Goal: Transaction & Acquisition: Purchase product/service

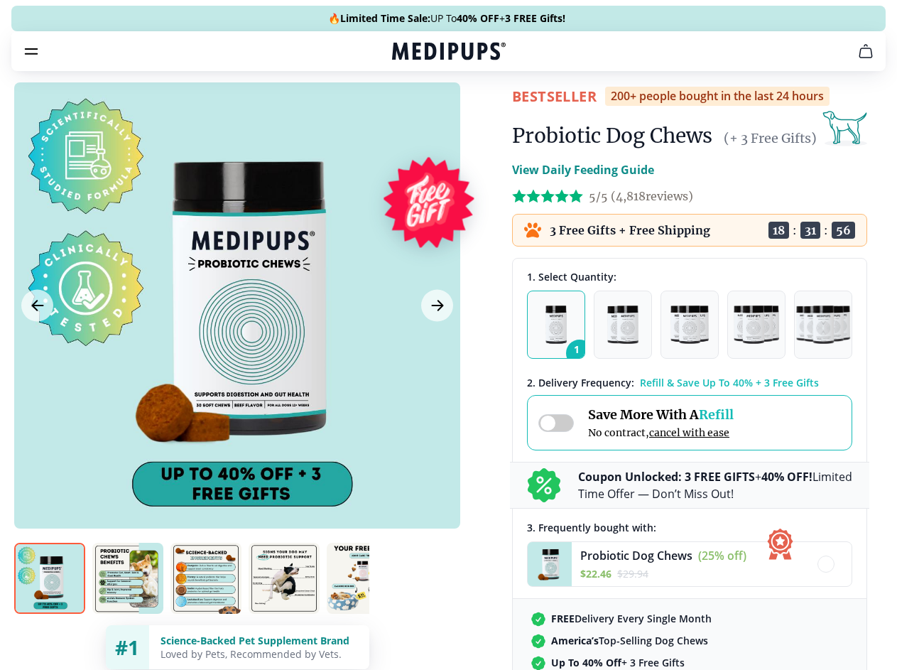
click at [408, 114] on span "Supplements" at bounding box center [443, 121] width 71 height 14
click at [481, 112] on icon "button" at bounding box center [489, 120] width 17 height 17
click at [857, 60] on icon "cart" at bounding box center [865, 51] width 17 height 17
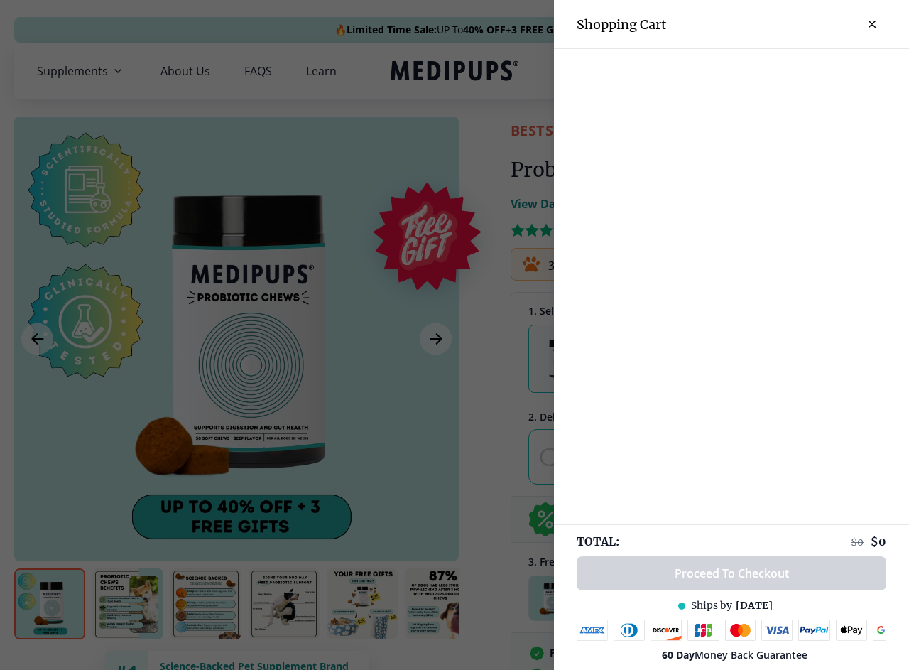
click at [690, 71] on div at bounding box center [731, 60] width 355 height 23
click at [802, 71] on div at bounding box center [731, 60] width 355 height 23
click at [848, 71] on div at bounding box center [731, 60] width 355 height 23
click at [236, 339] on div at bounding box center [454, 335] width 909 height 670
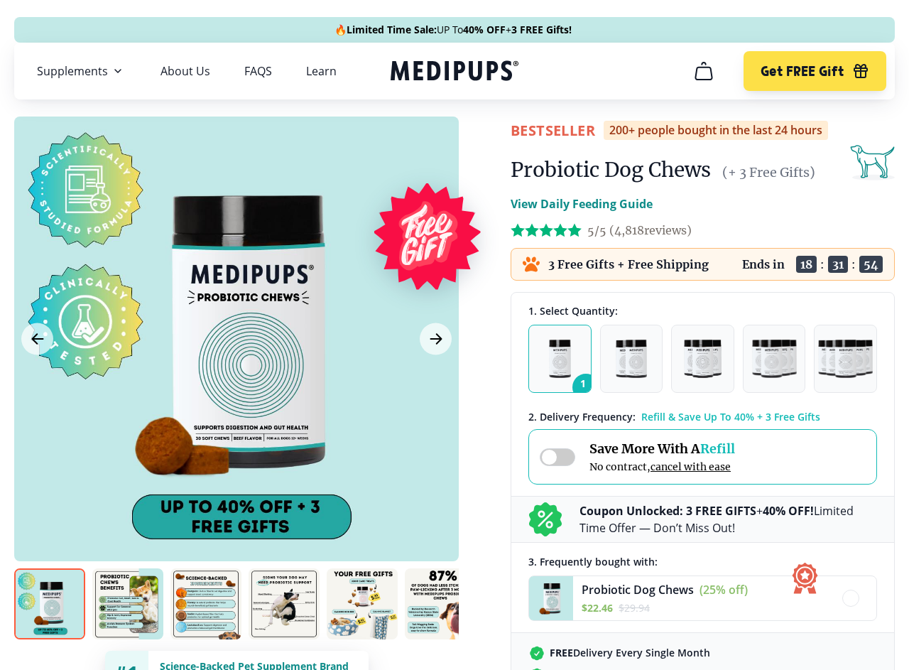
click at [37, 339] on icon "Previous Image" at bounding box center [37, 339] width 11 height 10
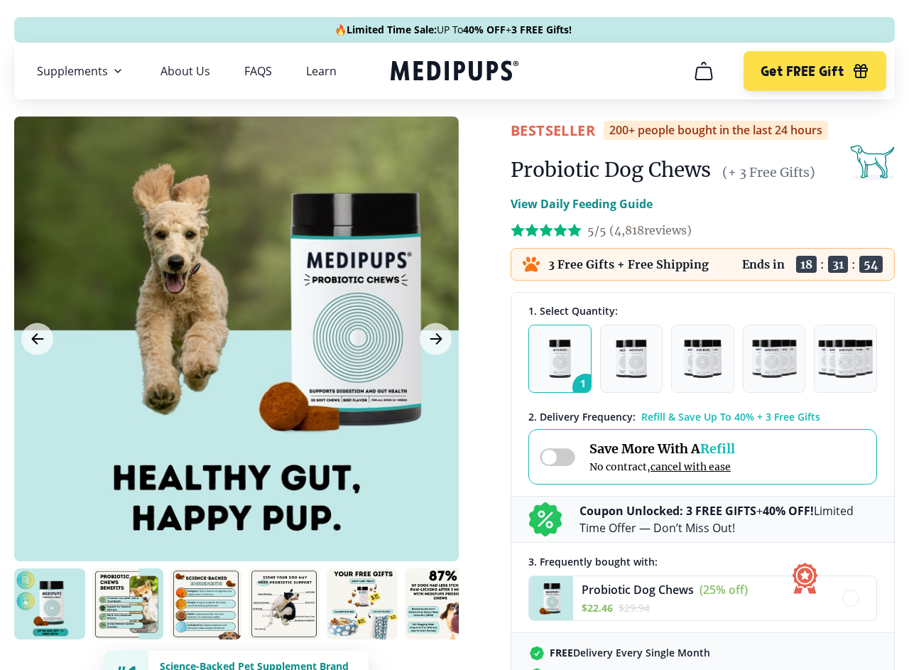
click at [435, 339] on icon "Next Image" at bounding box center [435, 339] width 11 height 10
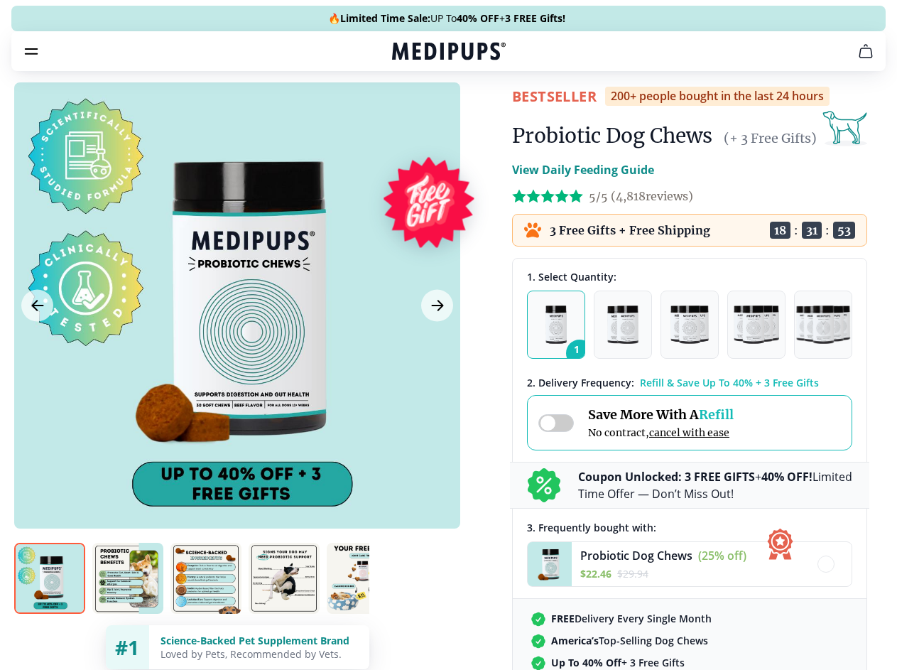
click at [50, 604] on img at bounding box center [49, 577] width 71 height 71
